Goal: Communication & Community: Ask a question

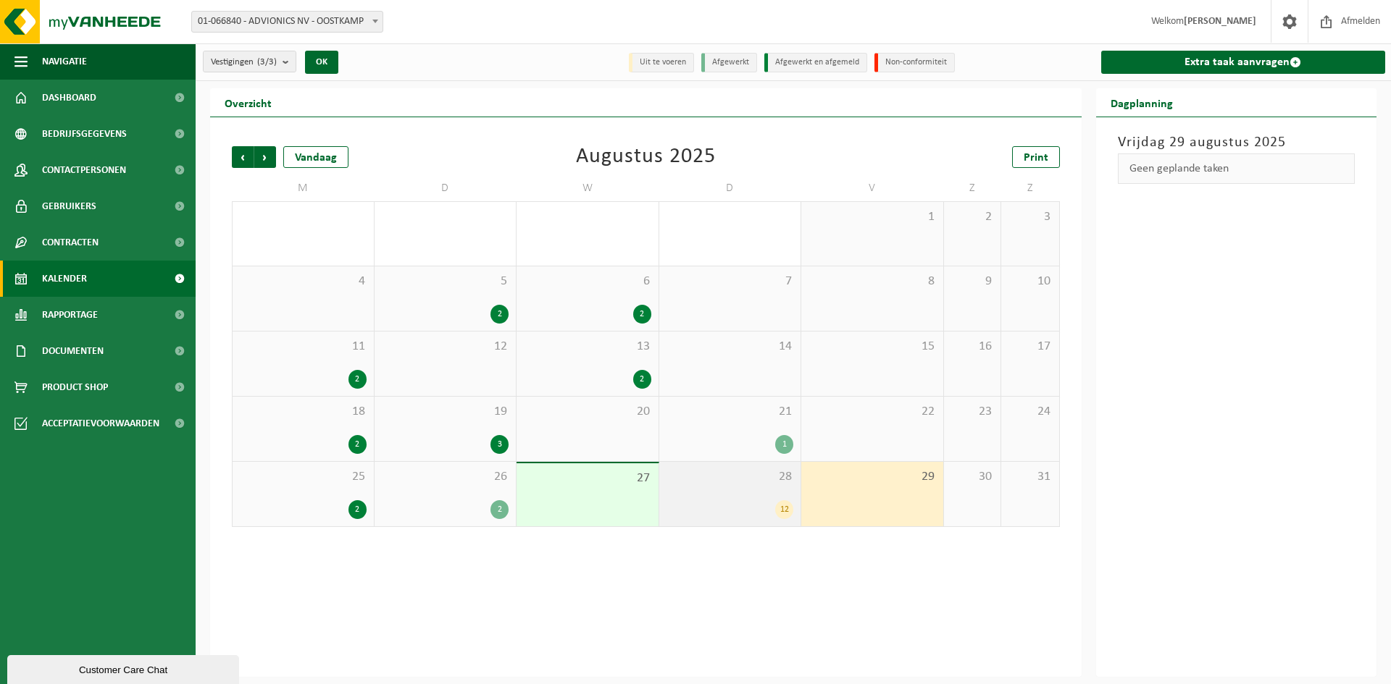
click at [727, 501] on div "12" at bounding box center [729, 509] width 127 height 19
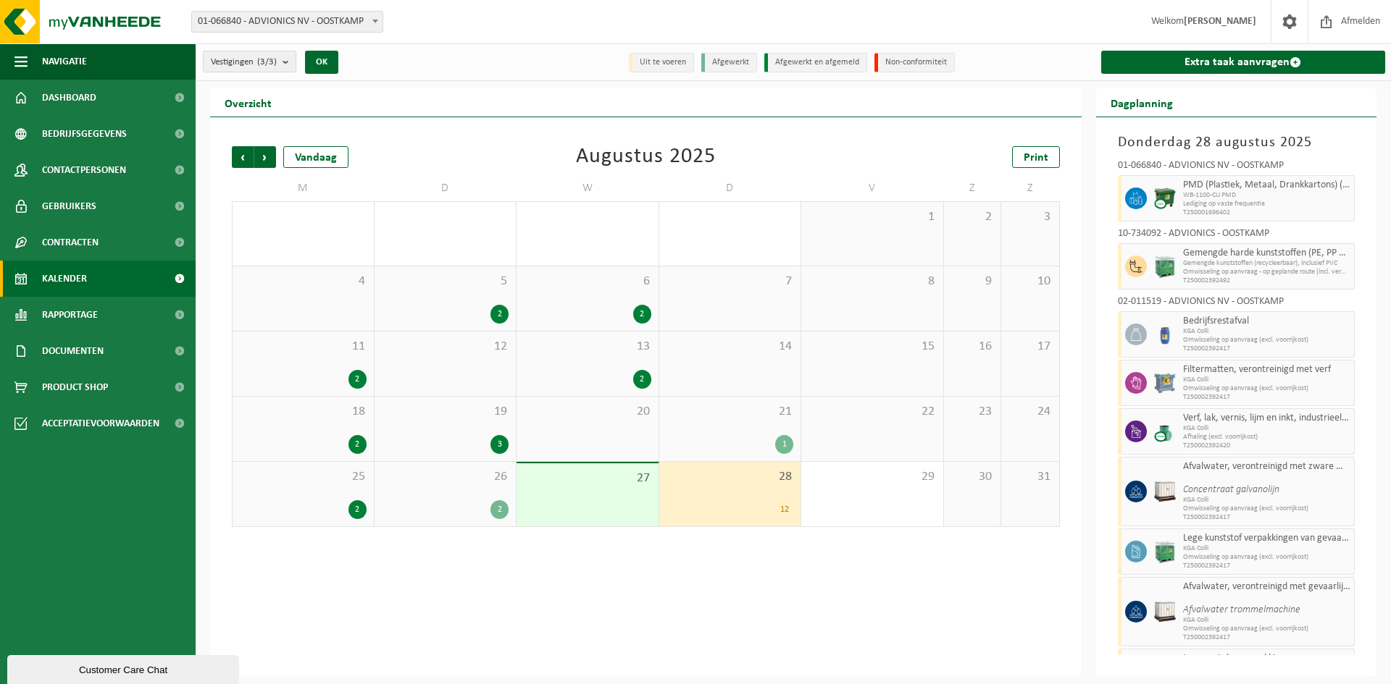
click at [182, 667] on div "Customer Care Chat" at bounding box center [123, 670] width 210 height 11
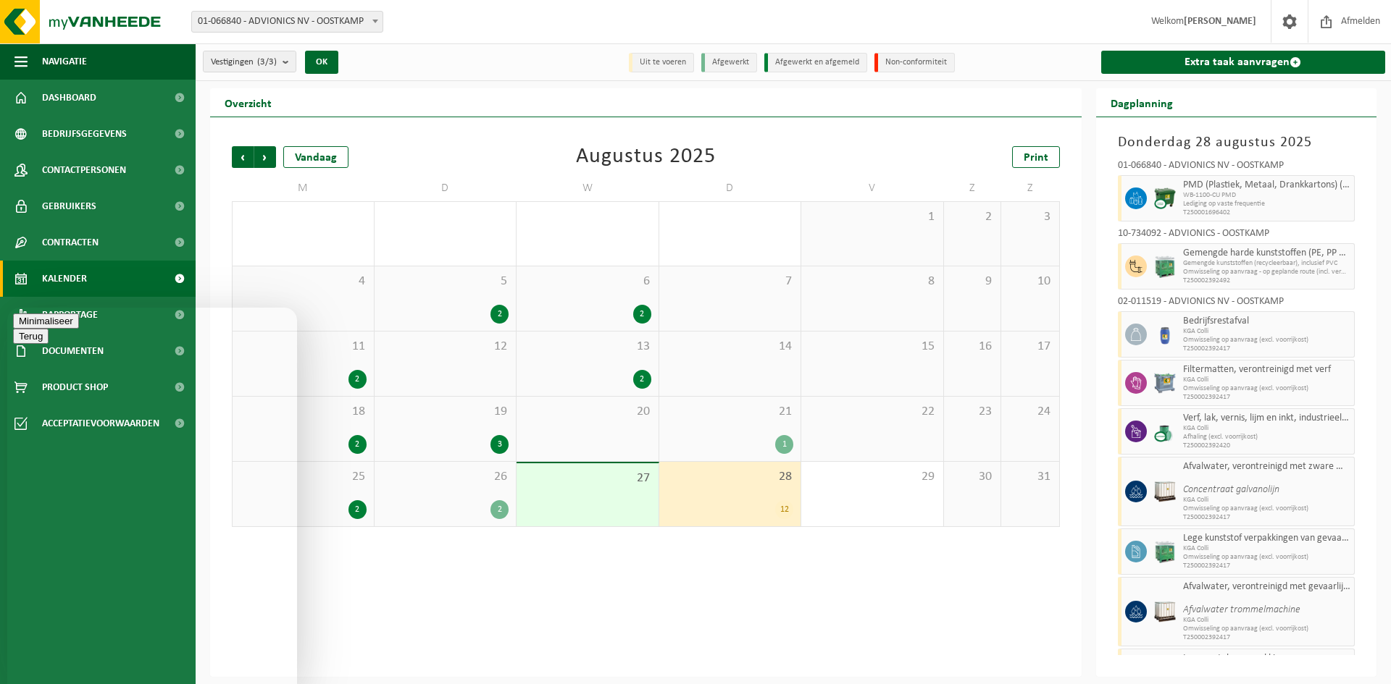
click at [13, 568] on icon at bounding box center [13, 568] width 0 height 0
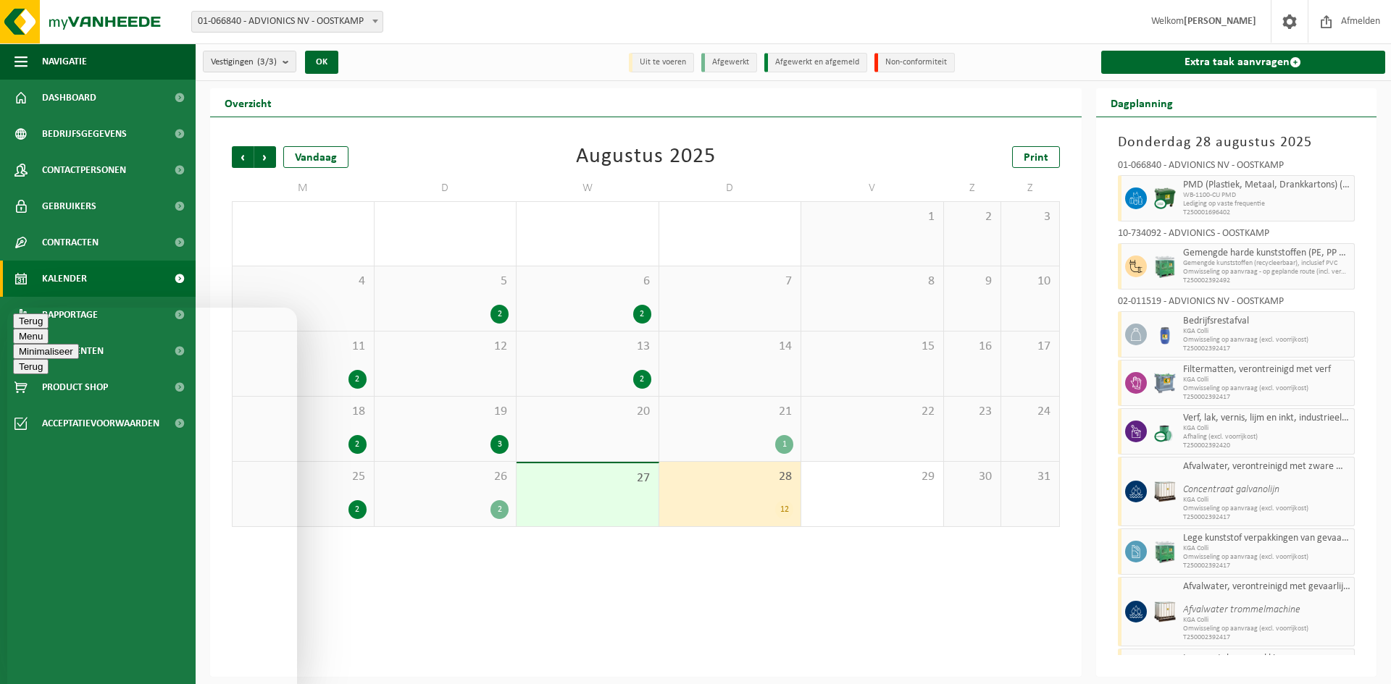
click at [32, 324] on button "Terug" at bounding box center [30, 321] width 35 height 15
click at [135, 543] on span "samen met 11 andere ophalingen" at bounding box center [89, 549] width 152 height 12
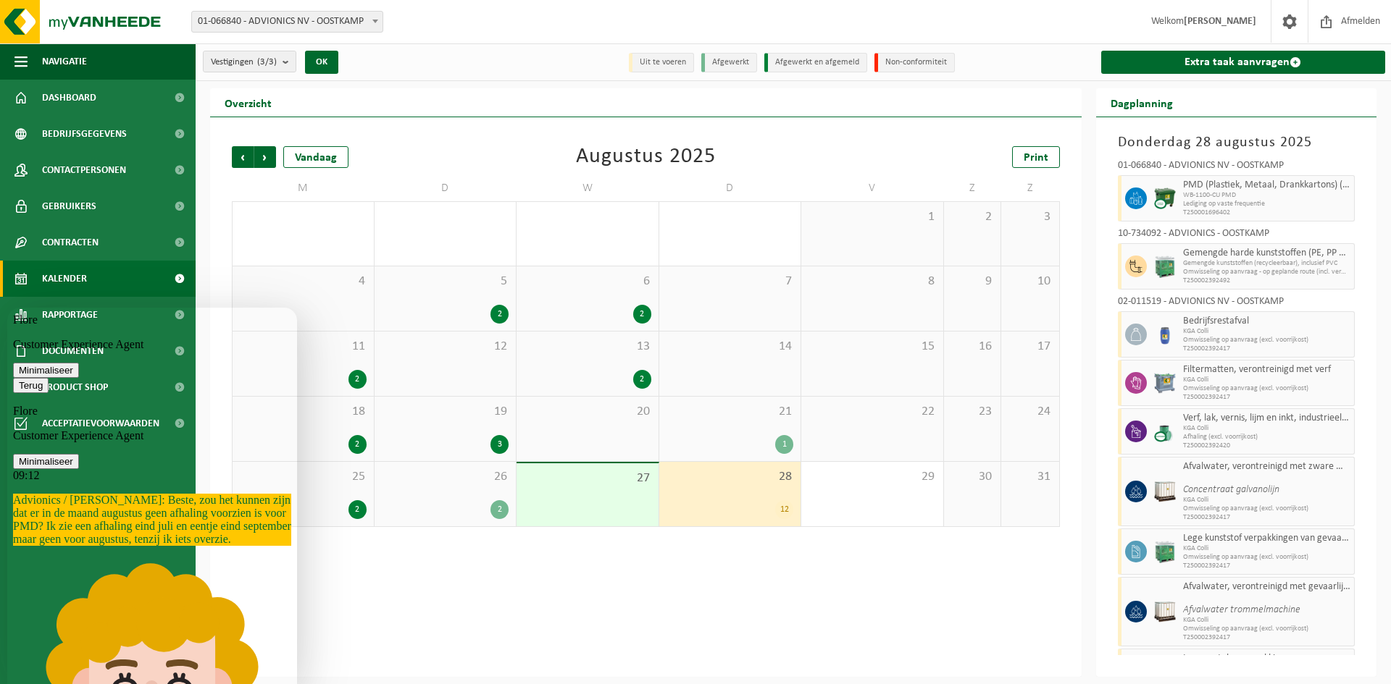
click at [19, 380] on icon "button" at bounding box center [19, 385] width 0 height 11
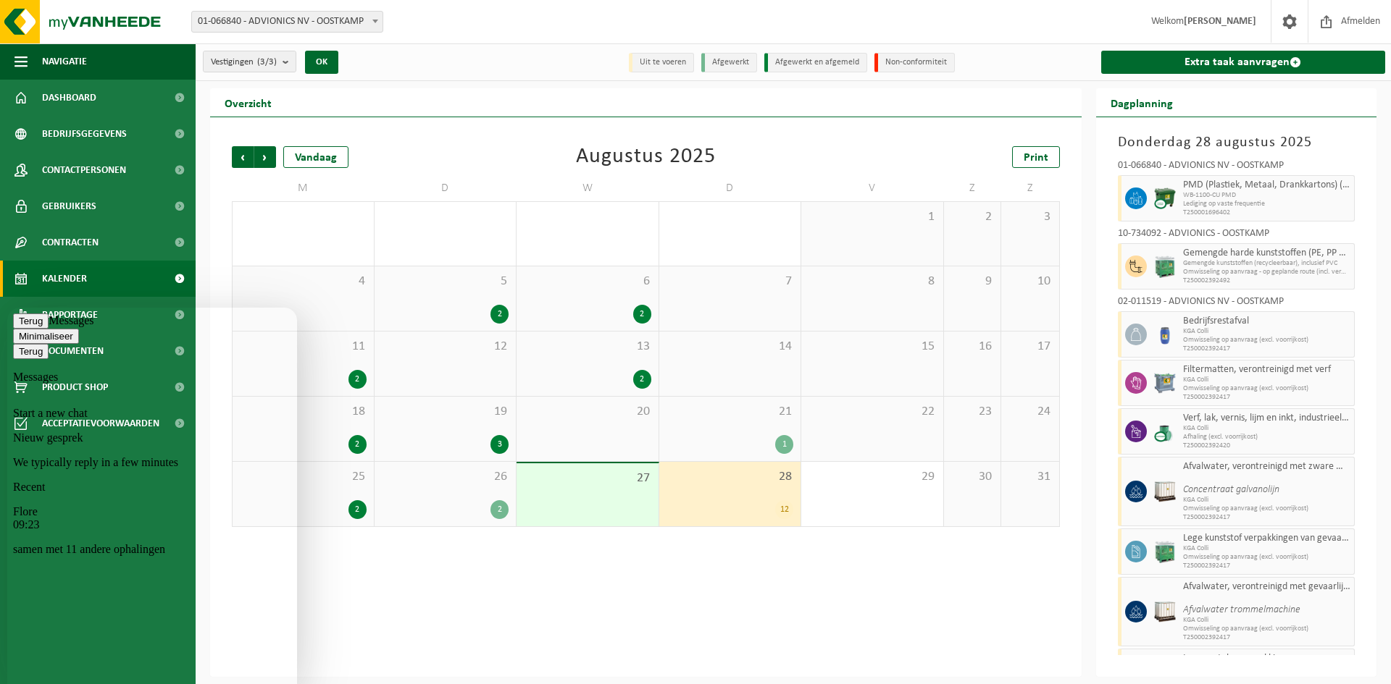
click at [159, 543] on div "samen met 11 andere ophalingen" at bounding box center [152, 549] width 278 height 13
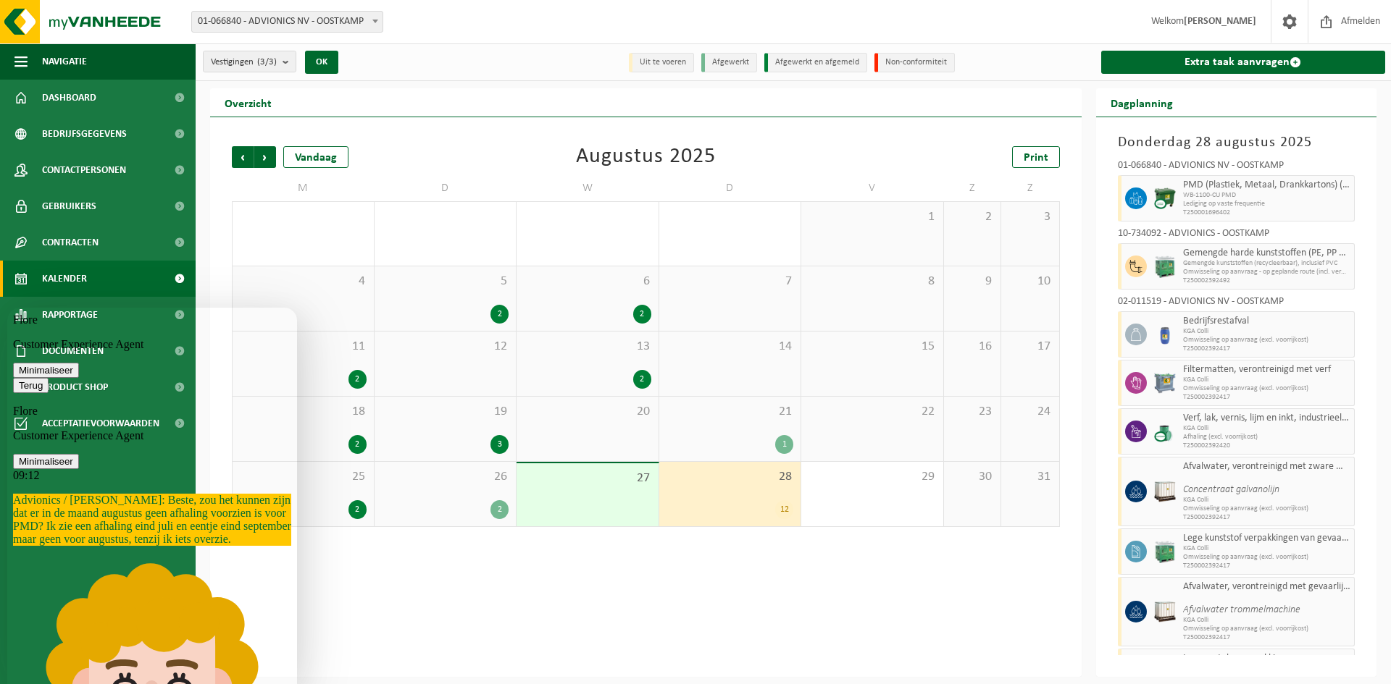
click at [373, 597] on div "Vorige Volgende Vandaag [DATE] Print M D W D V Z Z 28 29 4 30 31 1 1 2 3 4 5 2 …" at bounding box center [645, 397] width 871 height 560
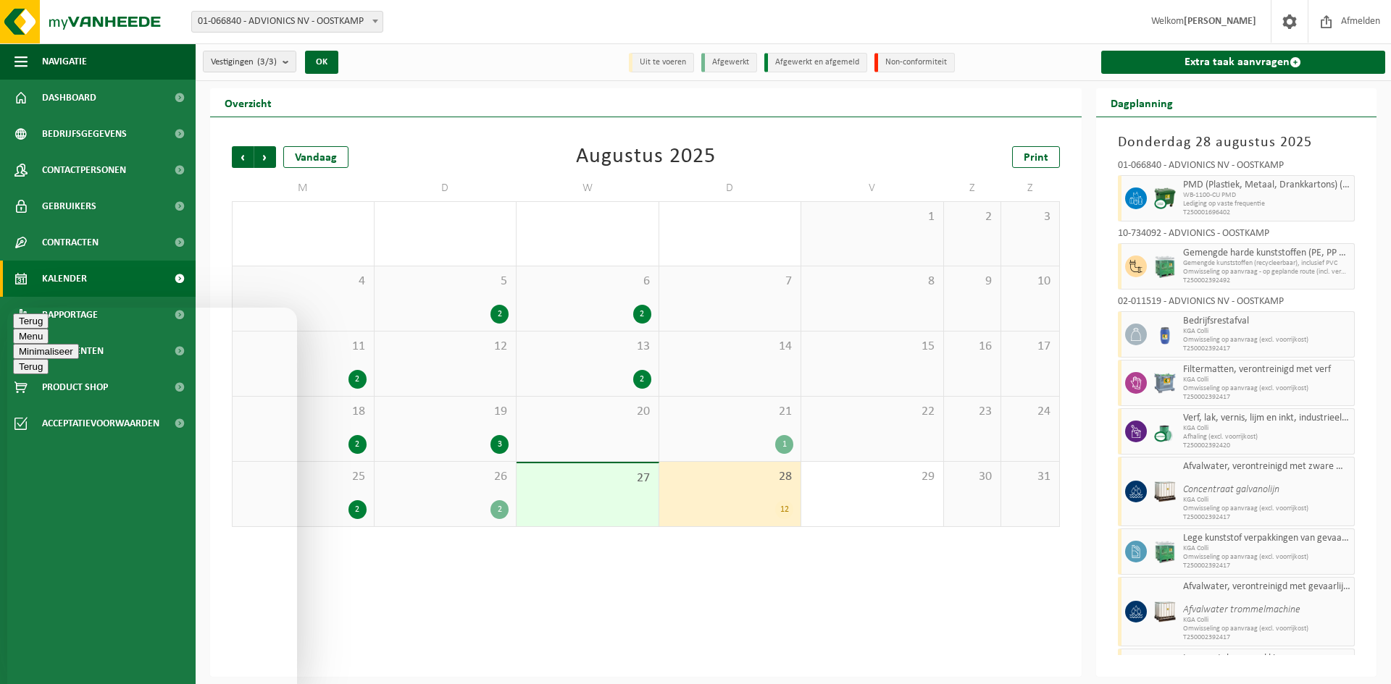
click at [7, 308] on textarea at bounding box center [7, 308] width 0 height 0
type textarea "[PERSON_NAME], ik verwijs naar onze chat van deze morgen. Nog iets terug gevond…"
